Goal: Task Accomplishment & Management: Manage account settings

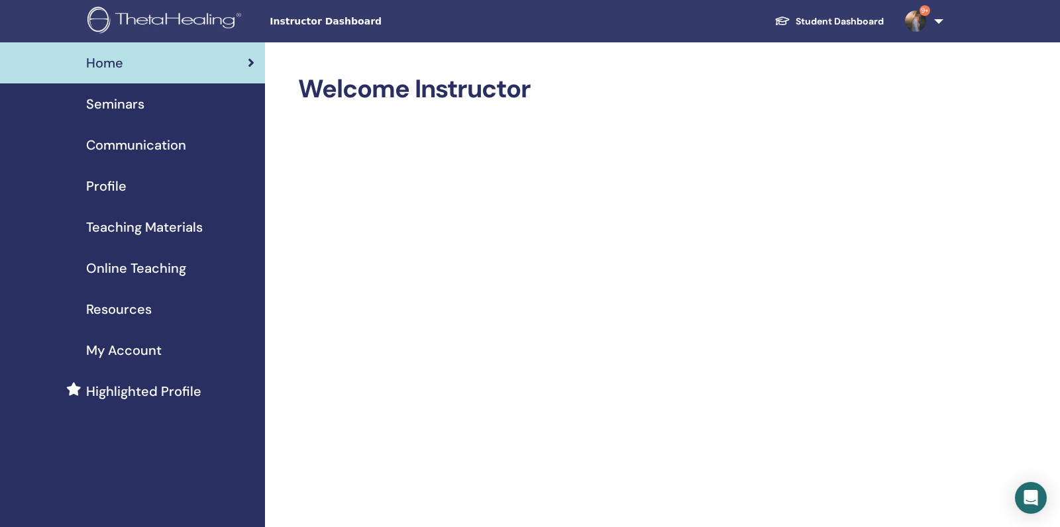
click at [126, 104] on span "Seminars" at bounding box center [115, 104] width 58 height 20
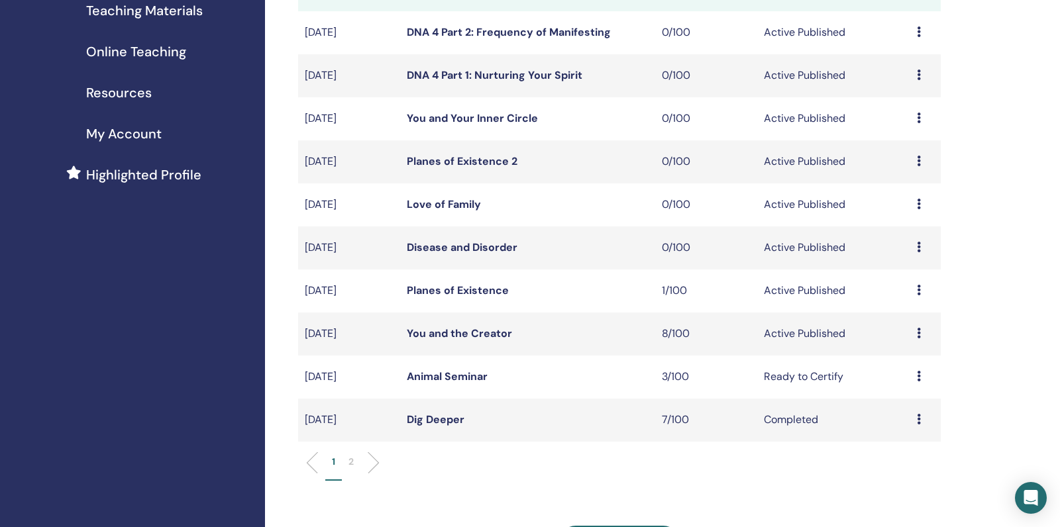
scroll to position [230, 0]
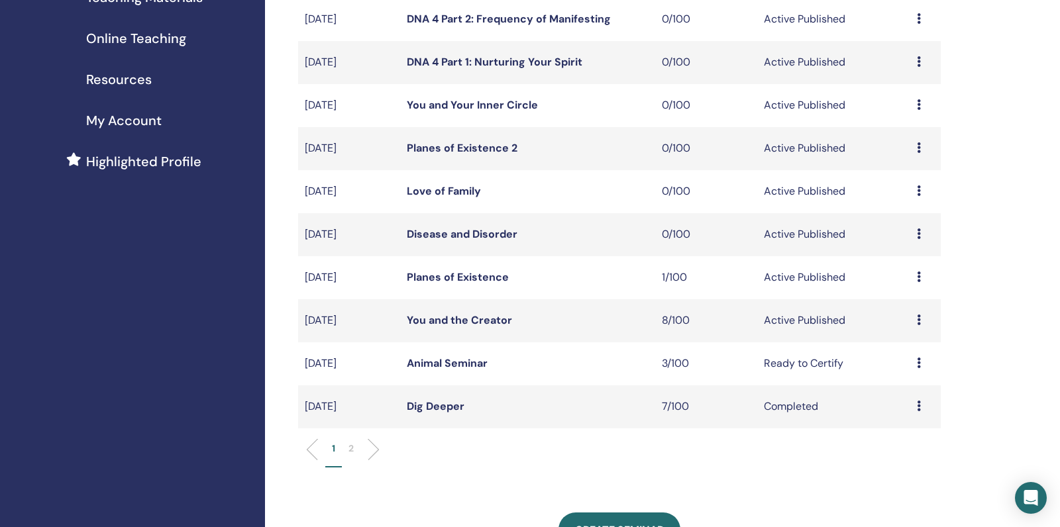
click at [450, 413] on link "Dig Deeper" at bounding box center [436, 406] width 58 height 14
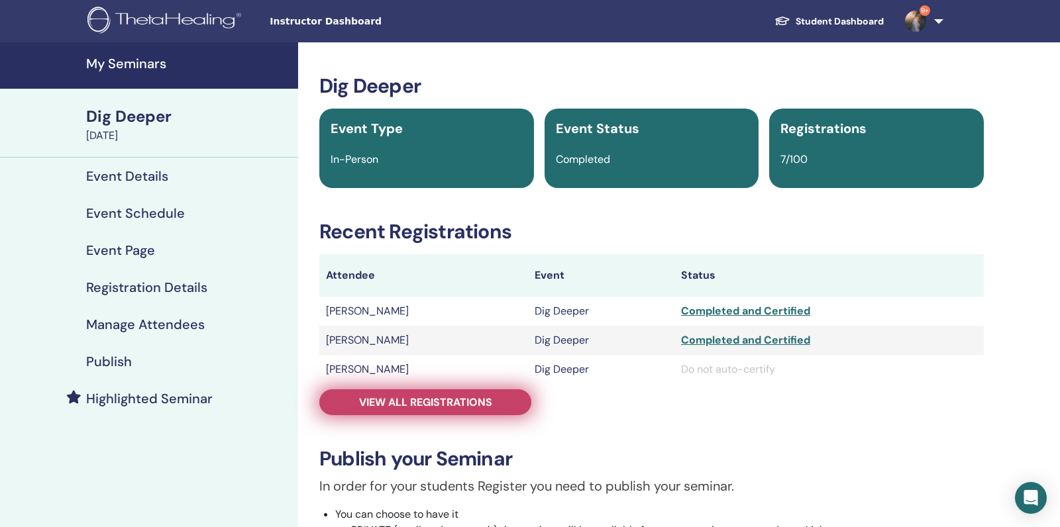
click at [448, 406] on span "View all registrations" at bounding box center [425, 402] width 133 height 14
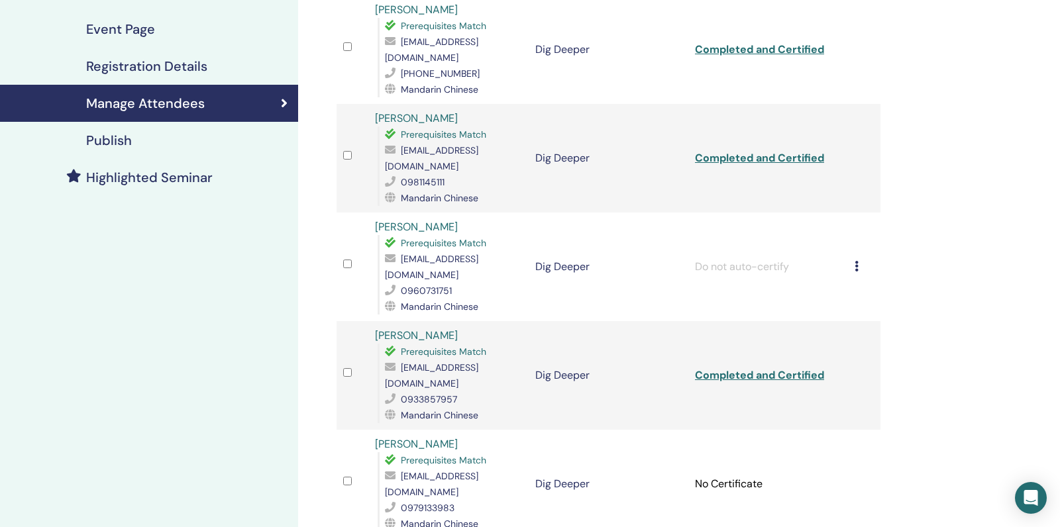
scroll to position [270, 0]
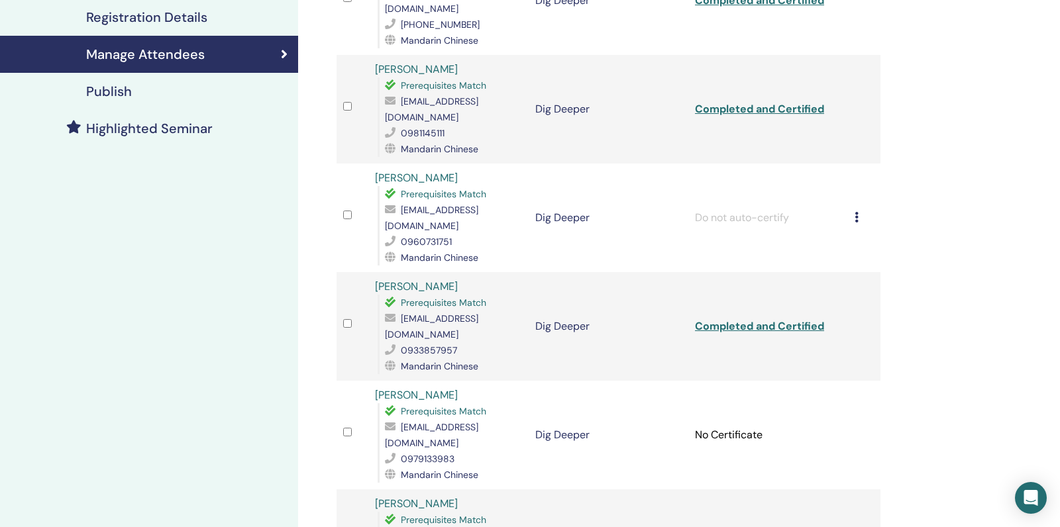
click at [861, 210] on div "Cancel Registration Do not auto-certify Mark as Paid Mark as Unpaid Mark as Abs…" at bounding box center [863, 218] width 19 height 16
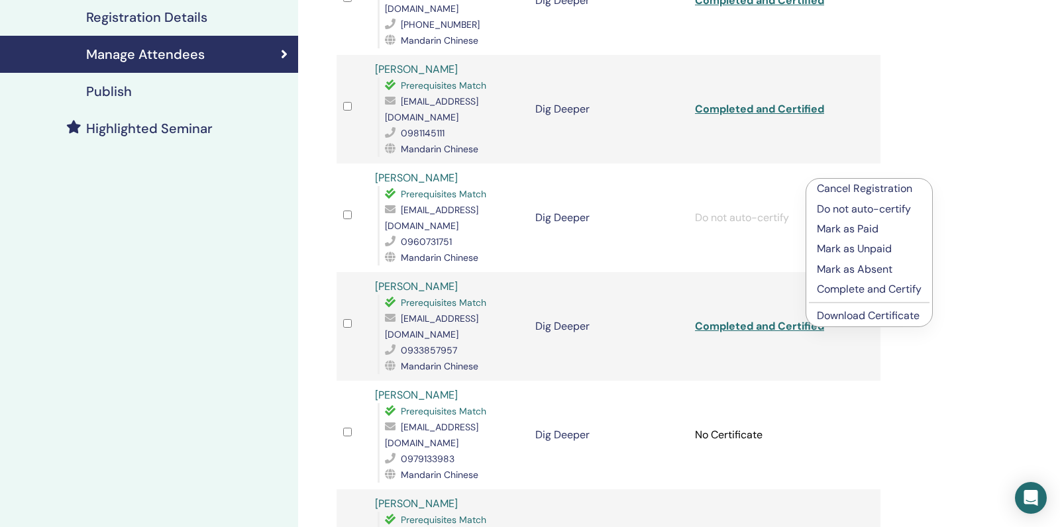
click at [658, 211] on td "Dig Deeper" at bounding box center [609, 218] width 160 height 109
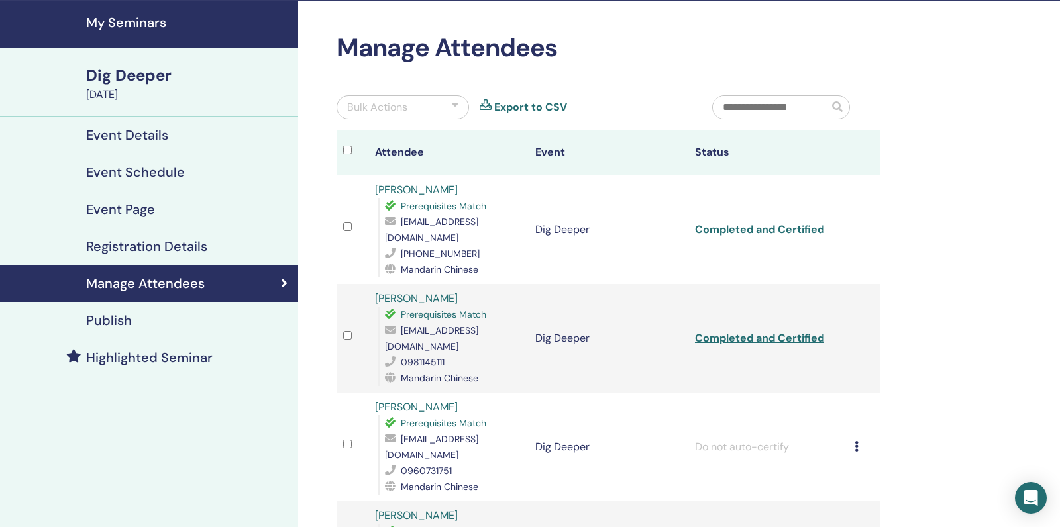
scroll to position [25, 0]
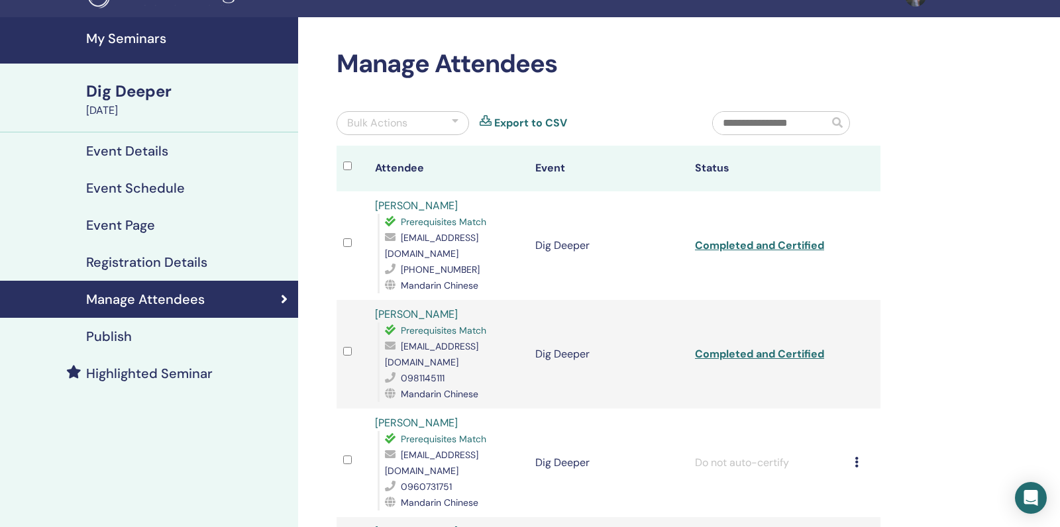
click at [123, 55] on link "My Seminars" at bounding box center [149, 40] width 298 height 46
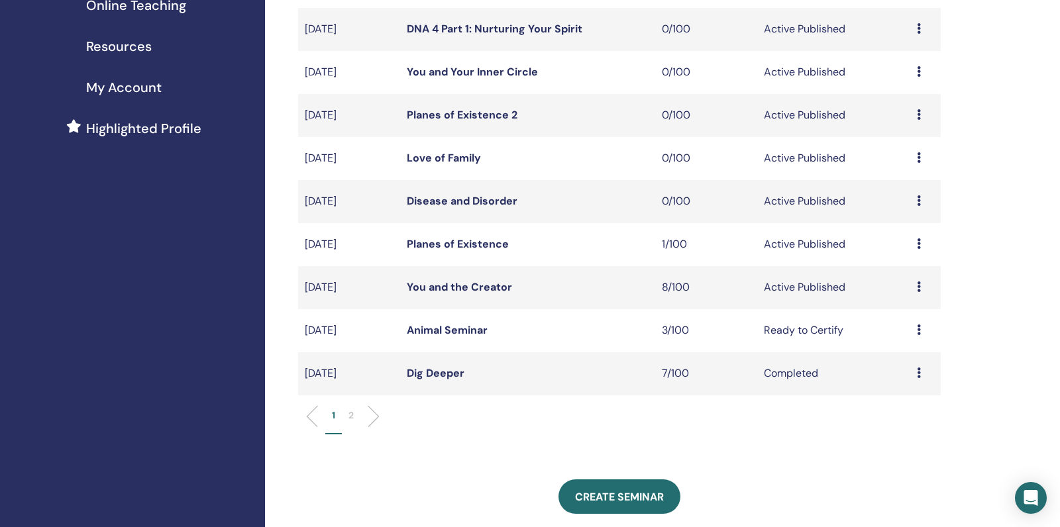
scroll to position [260, 0]
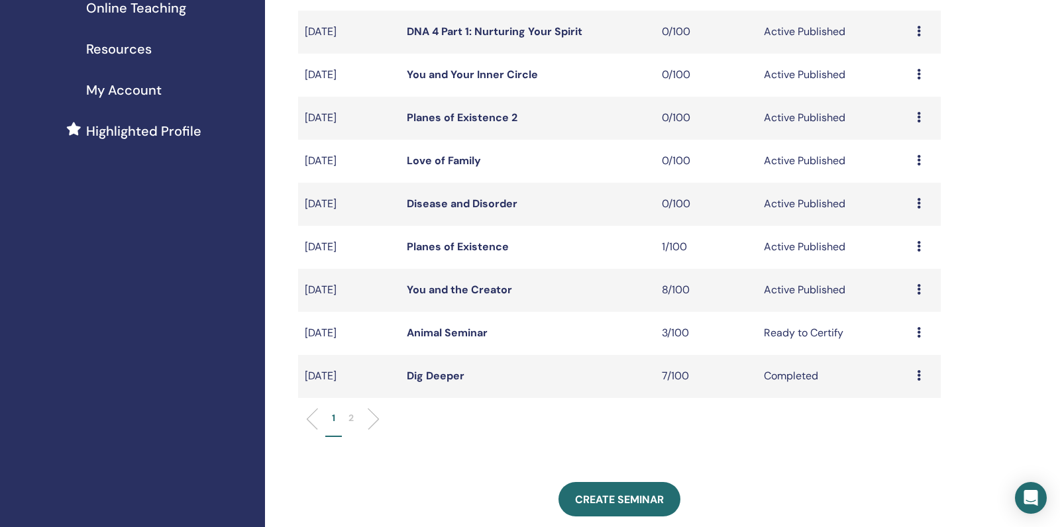
click at [457, 297] on link "You and the Creator" at bounding box center [459, 290] width 105 height 14
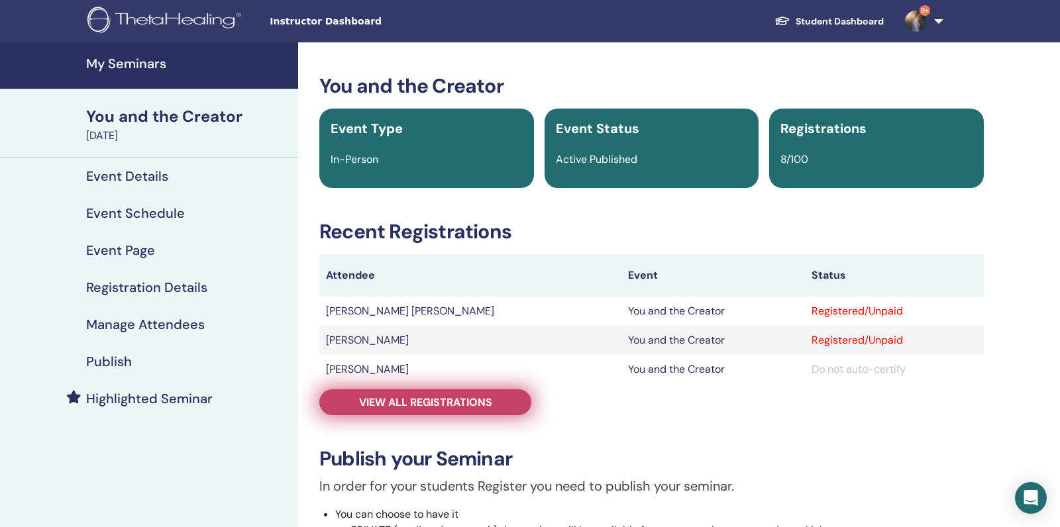
click at [429, 397] on span "View all registrations" at bounding box center [425, 402] width 133 height 14
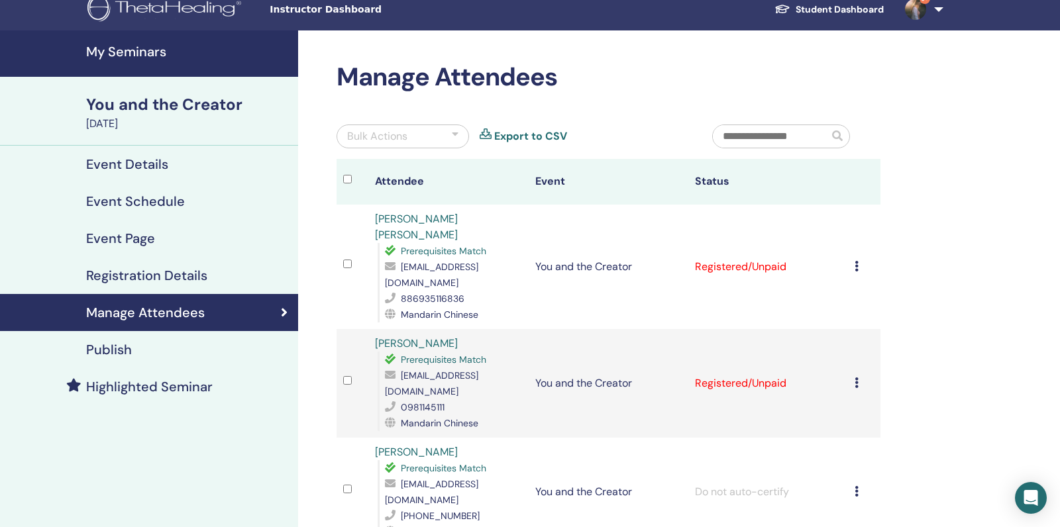
scroll to position [14, 0]
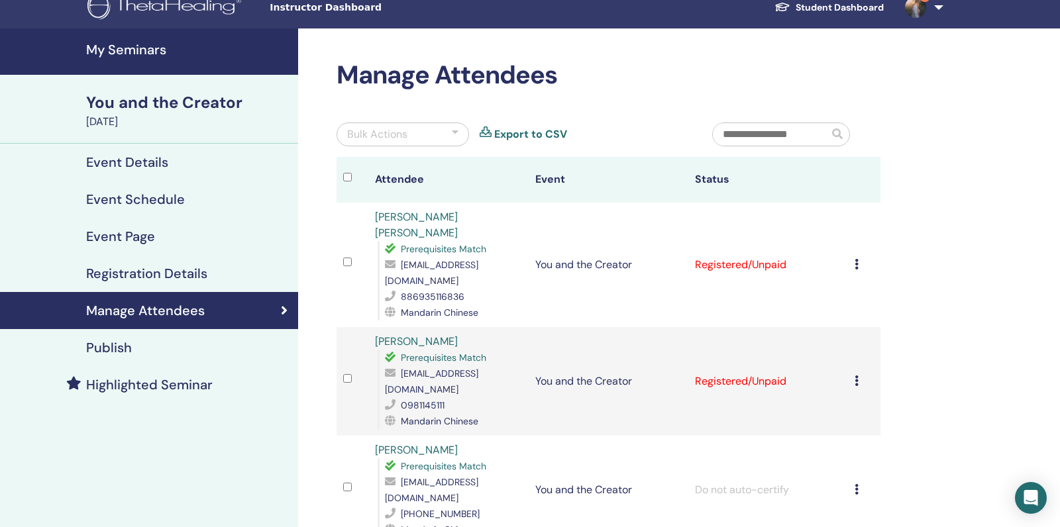
click at [156, 59] on link "My Seminars" at bounding box center [149, 51] width 298 height 46
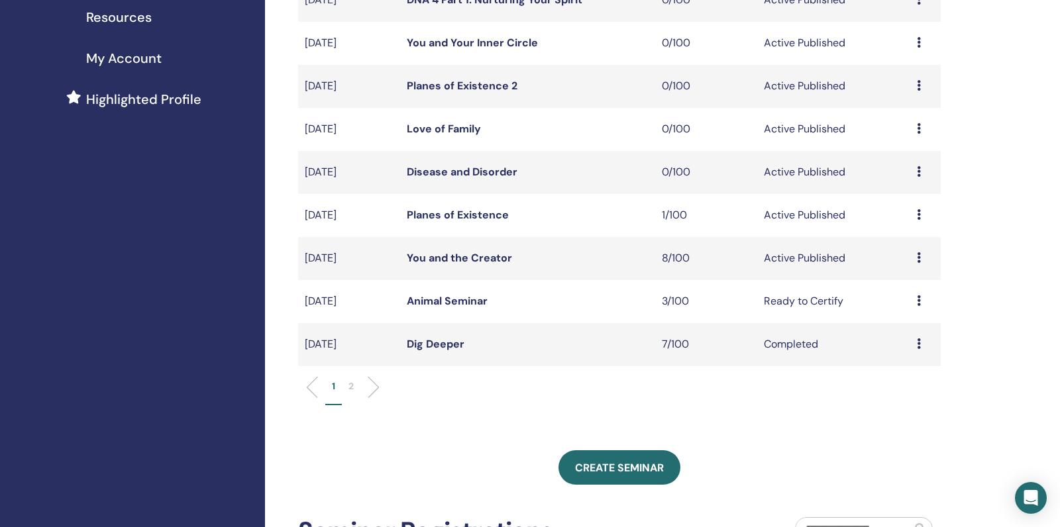
scroll to position [349, 0]
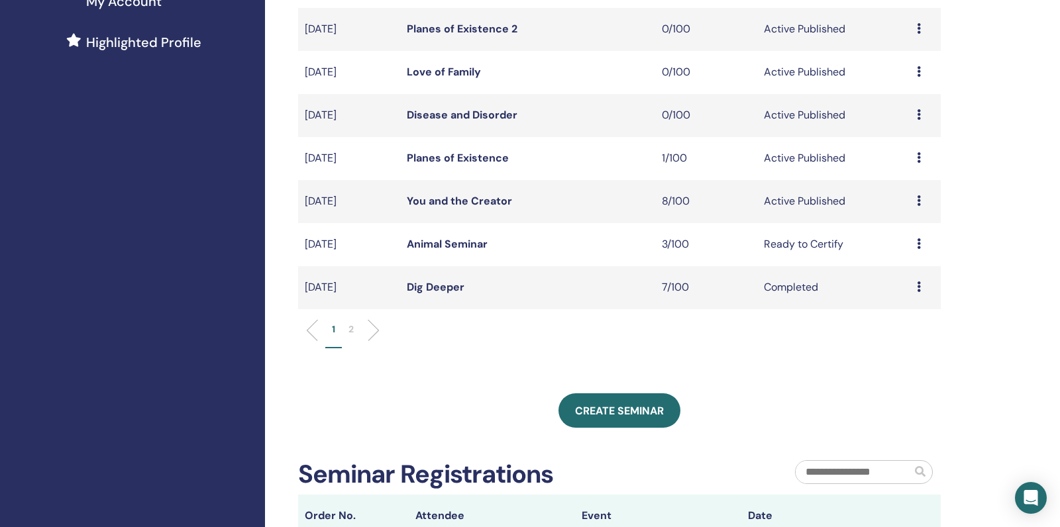
click at [354, 348] on li "2" at bounding box center [351, 336] width 19 height 26
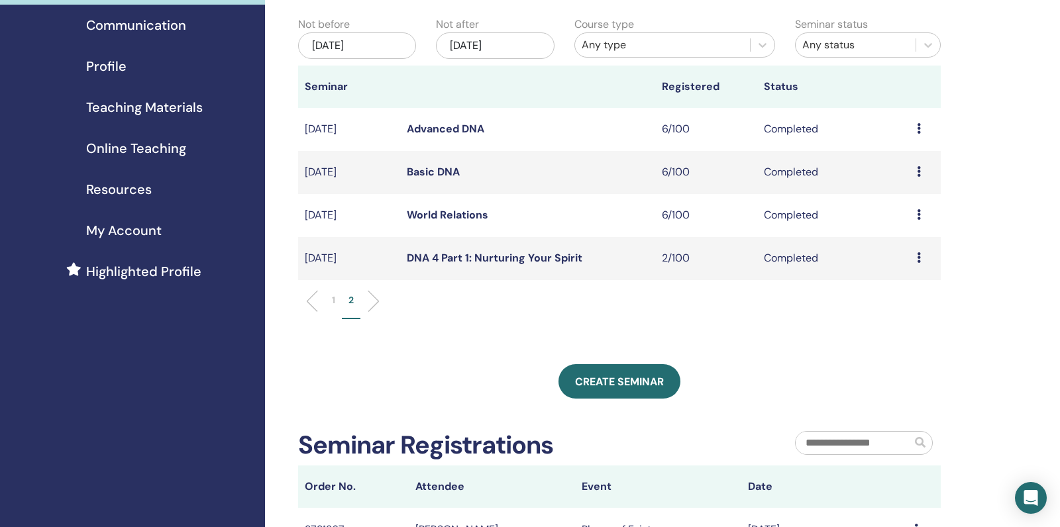
scroll to position [118, 0]
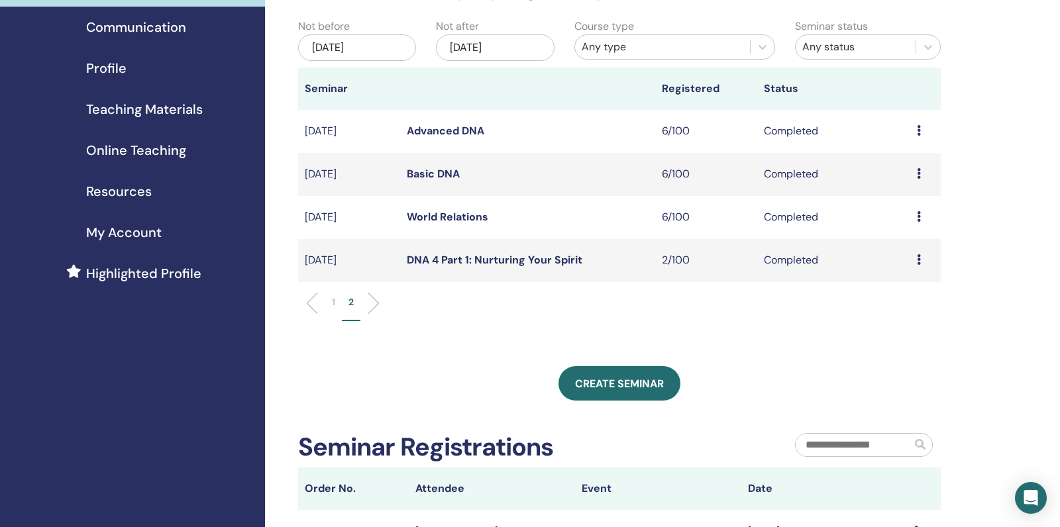
click at [428, 224] on link "World Relations" at bounding box center [447, 217] width 81 height 14
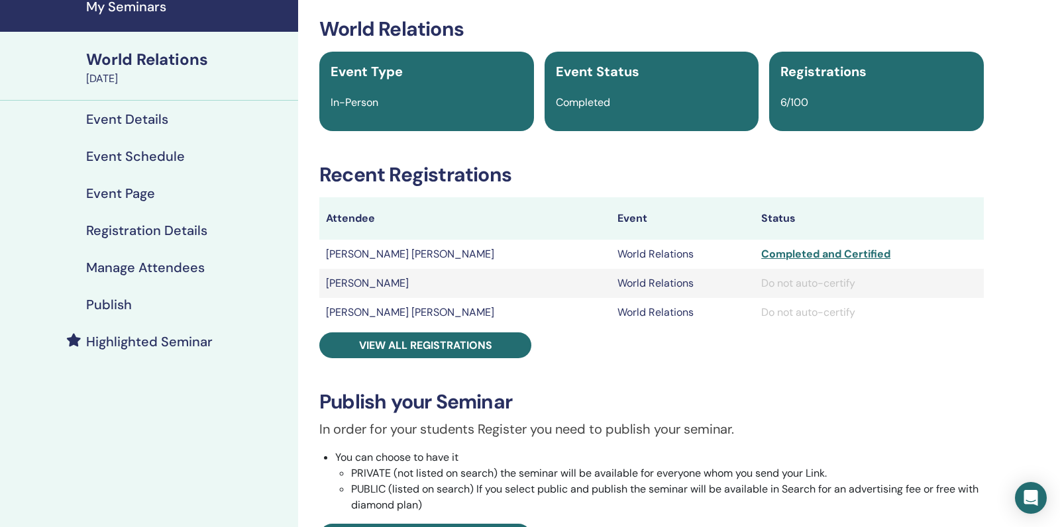
scroll to position [83, 0]
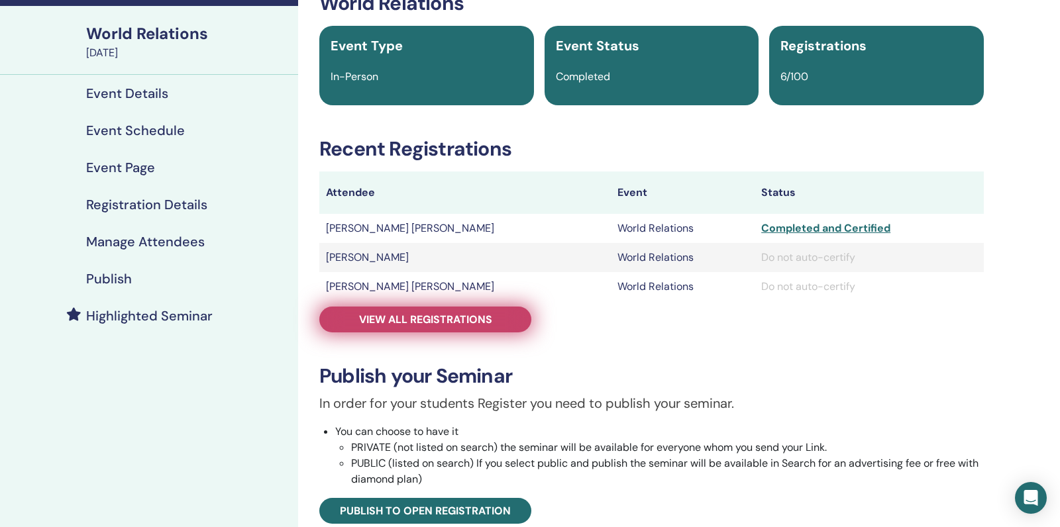
click at [387, 322] on span "View all registrations" at bounding box center [425, 320] width 133 height 14
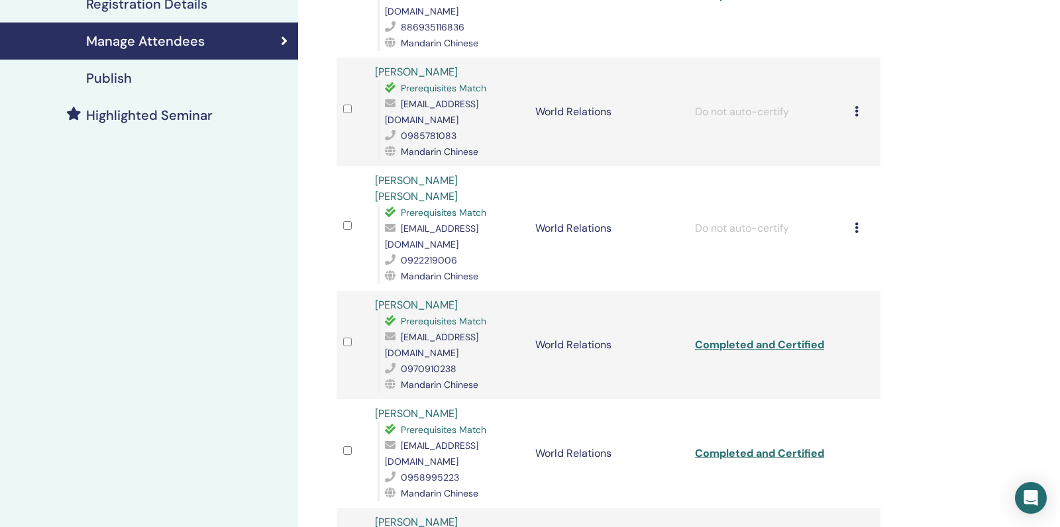
scroll to position [285, 0]
click at [389, 297] on link "[PERSON_NAME]" at bounding box center [416, 304] width 83 height 14
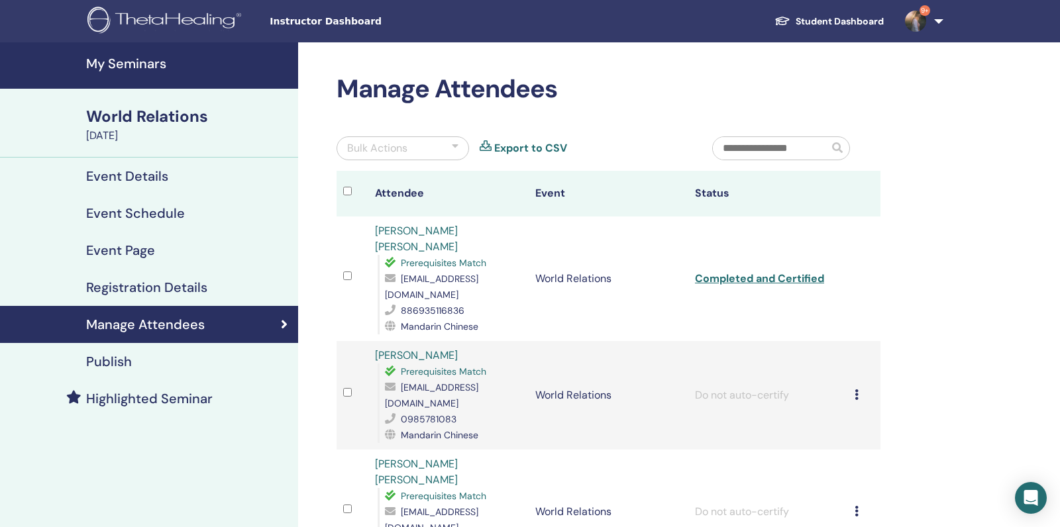
scroll to position [4, 0]
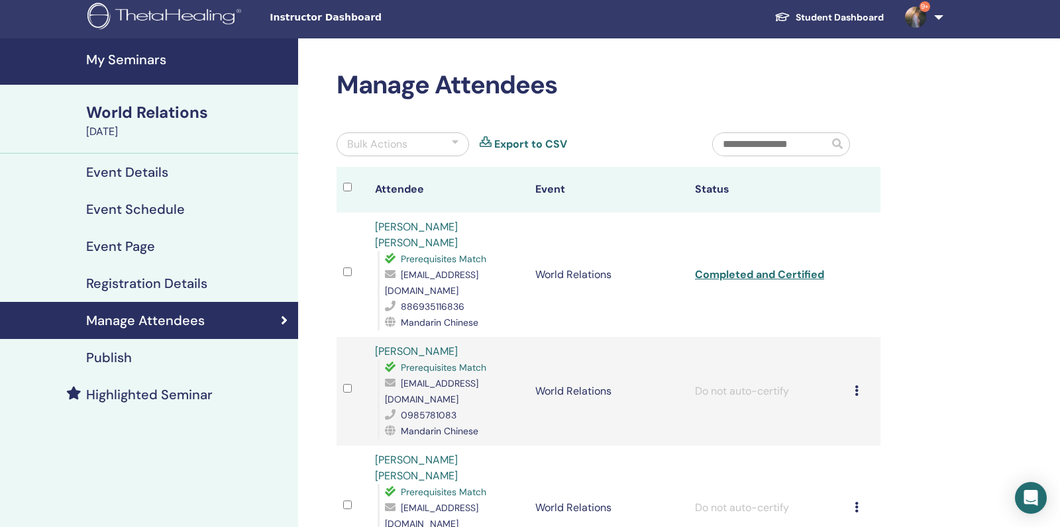
click at [135, 70] on link "My Seminars" at bounding box center [149, 61] width 298 height 46
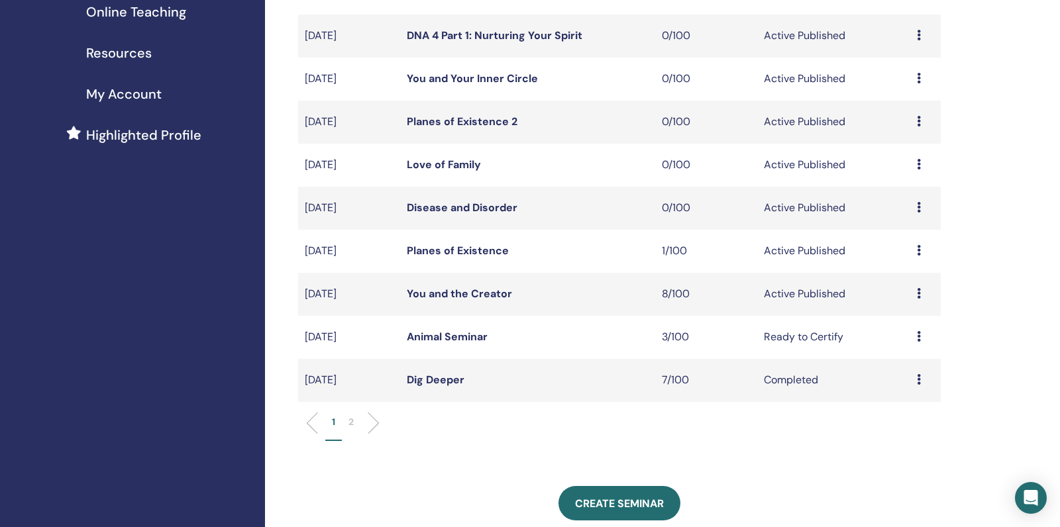
scroll to position [262, 0]
